Goal: Navigation & Orientation: Find specific page/section

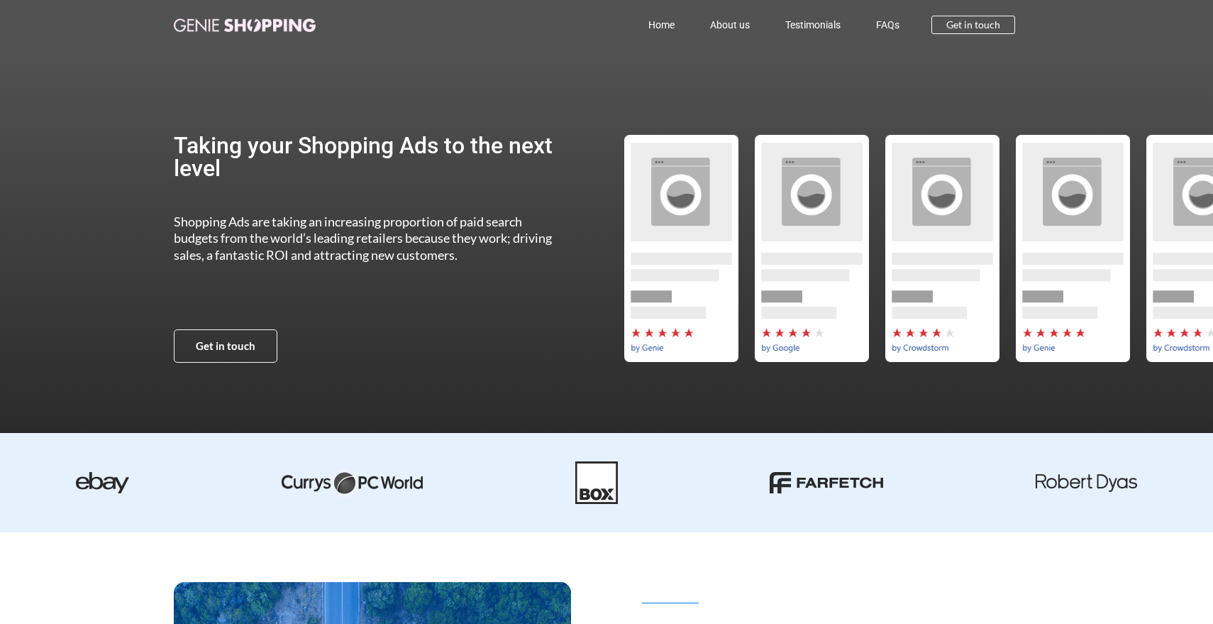
click at [242, 30] on img at bounding box center [245, 24] width 142 height 13
click at [726, 26] on link "About us" at bounding box center [729, 25] width 75 height 33
